Goal: Entertainment & Leisure: Consume media (video, audio)

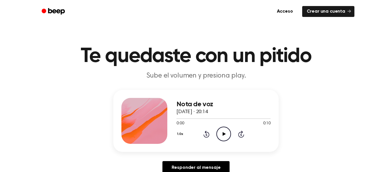
click at [222, 134] on icon "Play Audio" at bounding box center [224, 134] width 15 height 15
click at [222, 134] on icon "Pause Audio" at bounding box center [224, 134] width 15 height 15
drag, startPoint x: 199, startPoint y: 118, endPoint x: 190, endPoint y: 119, distance: 8.9
click at [190, 119] on div at bounding box center [189, 118] width 25 height 1
drag, startPoint x: 185, startPoint y: 118, endPoint x: 176, endPoint y: 116, distance: 9.1
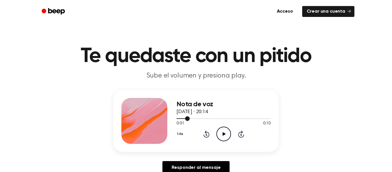
click at [176, 116] on div "Nota de voz [DATE] · 20:14 0:01 0:10 Su navegador no soporta el elemento [objec…" at bounding box center [195, 121] width 165 height 62
drag, startPoint x: 190, startPoint y: 117, endPoint x: 176, endPoint y: 115, distance: 13.3
click at [177, 115] on div "Nota de voz [DATE] · 20:14 0:01 0:10 Su navegador no soporta el elemento [objec…" at bounding box center [224, 121] width 94 height 46
drag, startPoint x: 187, startPoint y: 118, endPoint x: 174, endPoint y: 118, distance: 12.9
click at [174, 118] on div "Nota de voz [DATE] · 20:14 0:01 0:10 Su navegador no soporta el elemento [objec…" at bounding box center [195, 121] width 165 height 62
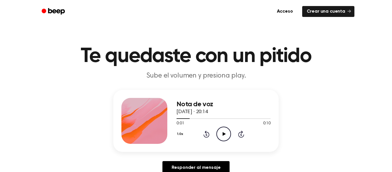
click at [221, 133] on icon "Play Audio" at bounding box center [224, 134] width 15 height 15
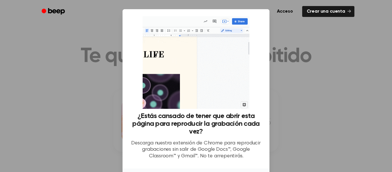
scroll to position [45, 0]
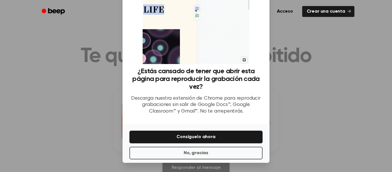
click at [192, 168] on div at bounding box center [196, 86] width 392 height 172
click at [200, 156] on font "No, gracias" at bounding box center [196, 153] width 25 height 7
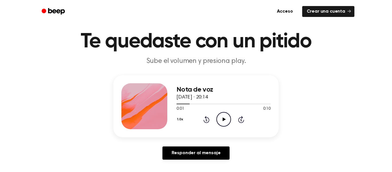
scroll to position [30, 0]
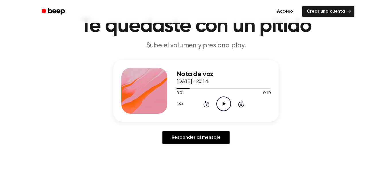
click at [225, 100] on icon "Play Audio" at bounding box center [224, 104] width 15 height 15
click at [225, 103] on icon at bounding box center [224, 104] width 3 height 4
click at [225, 107] on icon "Play Audio" at bounding box center [224, 104] width 15 height 15
click at [226, 106] on icon "Pause Audio" at bounding box center [224, 104] width 15 height 15
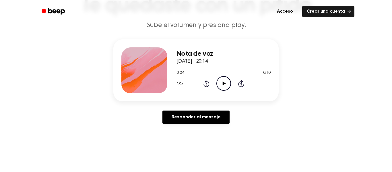
scroll to position [0, 0]
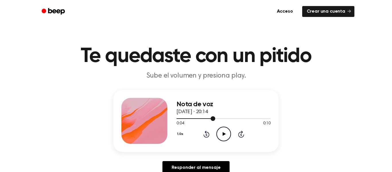
drag, startPoint x: 212, startPoint y: 118, endPoint x: 198, endPoint y: 117, distance: 14.7
click at [198, 117] on div at bounding box center [224, 118] width 94 height 5
drag, startPoint x: 195, startPoint y: 116, endPoint x: 177, endPoint y: 116, distance: 17.8
click at [177, 116] on div "Nota de voz [DATE] · 20:14 0:02 0:10 Su navegador no soporta el elemento [objec…" at bounding box center [224, 121] width 94 height 46
drag, startPoint x: 194, startPoint y: 119, endPoint x: 188, endPoint y: 118, distance: 5.5
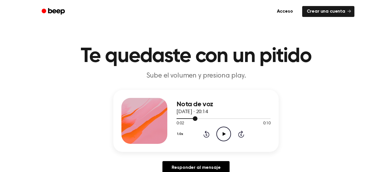
click at [188, 118] on div at bounding box center [224, 118] width 94 height 5
drag, startPoint x: 188, startPoint y: 118, endPoint x: 177, endPoint y: 117, distance: 11.2
click at [177, 117] on div at bounding box center [224, 118] width 94 height 5
click at [220, 132] on icon "Play Audio" at bounding box center [224, 134] width 15 height 15
click at [220, 132] on icon "Pause Audio" at bounding box center [224, 134] width 15 height 15
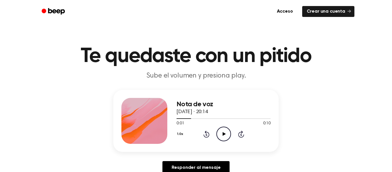
click at [220, 132] on icon "Play Audio" at bounding box center [224, 134] width 15 height 15
click at [220, 132] on icon "Pause Audio" at bounding box center [224, 134] width 15 height 15
click at [220, 132] on icon "Play Audio" at bounding box center [224, 134] width 15 height 15
click at [220, 132] on icon "Pause Audio" at bounding box center [224, 134] width 15 height 15
click at [220, 132] on icon "Play Audio" at bounding box center [224, 134] width 15 height 15
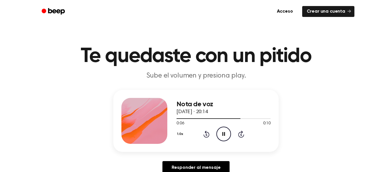
click at [220, 132] on icon "Pause Audio" at bounding box center [224, 134] width 15 height 15
click at [220, 132] on icon "Play Audio" at bounding box center [224, 134] width 15 height 15
click at [220, 132] on icon "Pause Audio" at bounding box center [224, 134] width 15 height 15
